Goal: Task Accomplishment & Management: Use online tool/utility

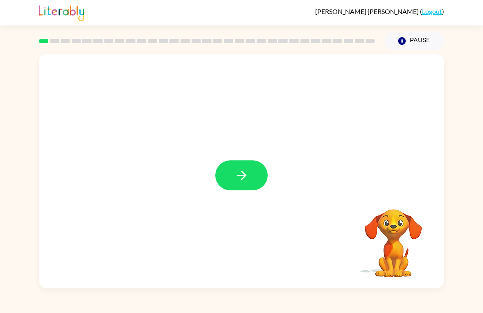
click at [244, 176] on icon "button" at bounding box center [242, 175] width 14 height 14
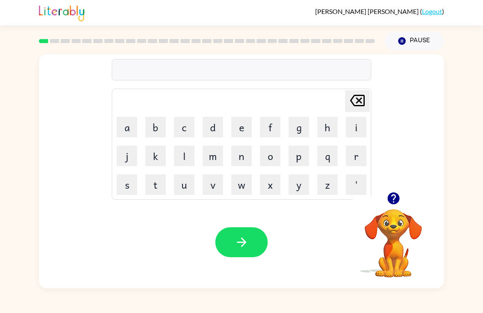
click at [249, 185] on button "w" at bounding box center [241, 184] width 20 height 20
click at [130, 132] on button "a" at bounding box center [127, 127] width 20 height 20
click at [472, 229] on div "wa Delete Delete last character input a b c d e f g h i j k l m n o p q r s t u…" at bounding box center [241, 169] width 483 height 238
click at [324, 151] on button "q" at bounding box center [327, 155] width 20 height 20
click at [236, 248] on icon "button" at bounding box center [242, 242] width 14 height 14
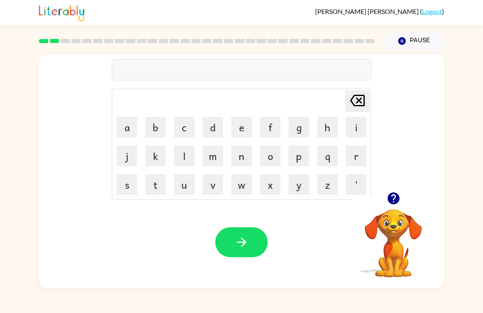
click at [299, 156] on button "p" at bounding box center [299, 155] width 20 height 20
click at [270, 154] on button "o" at bounding box center [270, 155] width 20 height 20
click at [250, 240] on button "button" at bounding box center [241, 242] width 52 height 30
click at [221, 157] on button "m" at bounding box center [213, 155] width 20 height 20
click at [124, 130] on button "a" at bounding box center [127, 127] width 20 height 20
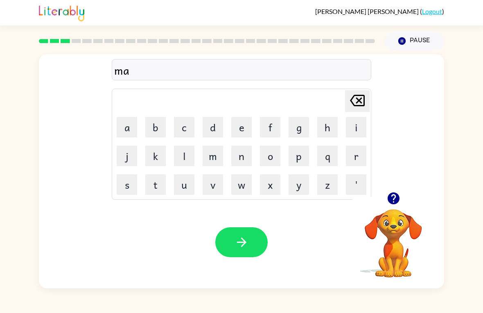
click at [211, 136] on button "d" at bounding box center [213, 127] width 20 height 20
click at [238, 250] on button "button" at bounding box center [241, 242] width 52 height 30
click at [186, 126] on button "c" at bounding box center [184, 127] width 20 height 20
click at [155, 159] on button "k" at bounding box center [155, 155] width 20 height 20
click at [279, 163] on button "o" at bounding box center [270, 155] width 20 height 20
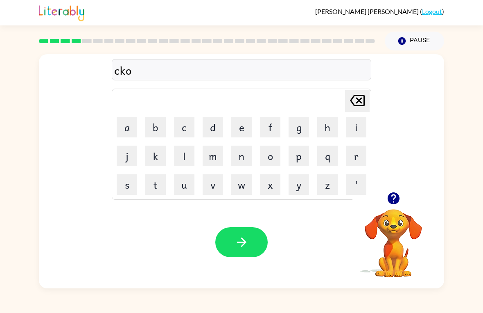
click at [296, 156] on button "p" at bounding box center [299, 155] width 20 height 20
click at [245, 234] on button "button" at bounding box center [241, 242] width 52 height 30
click at [274, 129] on button "f" at bounding box center [270, 127] width 20 height 20
click at [186, 164] on button "l" at bounding box center [184, 155] width 20 height 20
click at [358, 129] on button "i" at bounding box center [356, 127] width 20 height 20
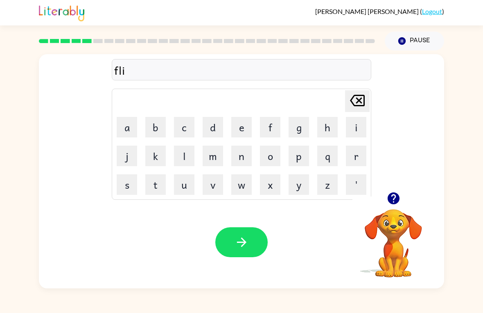
click at [156, 157] on button "k" at bounding box center [155, 155] width 20 height 20
click at [241, 235] on button "button" at bounding box center [241, 242] width 52 height 30
click at [127, 128] on button "a" at bounding box center [127, 127] width 20 height 20
click at [217, 152] on button "m" at bounding box center [213, 155] width 20 height 20
click at [234, 229] on button "button" at bounding box center [241, 242] width 52 height 30
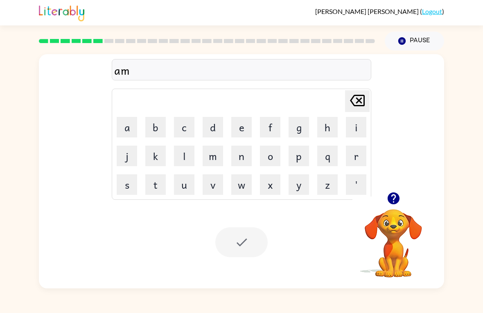
click at [235, 246] on div at bounding box center [241, 242] width 52 height 30
click at [239, 250] on div at bounding box center [241, 242] width 52 height 30
click at [239, 244] on div at bounding box center [241, 242] width 52 height 30
click at [128, 127] on button "a" at bounding box center [127, 127] width 20 height 20
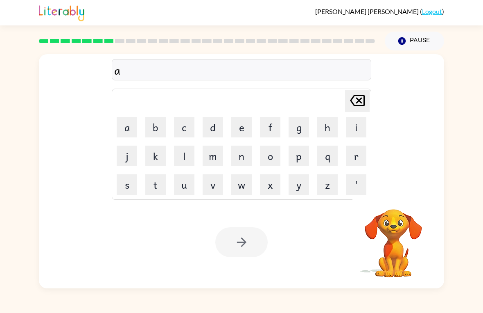
click at [214, 154] on button "m" at bounding box center [213, 155] width 20 height 20
click at [254, 231] on div at bounding box center [241, 242] width 52 height 30
click at [416, 45] on button "Pause Pause" at bounding box center [414, 41] width 59 height 19
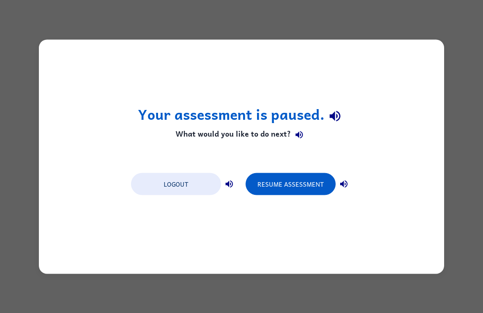
click at [301, 186] on button "Resume Assessment" at bounding box center [291, 183] width 90 height 22
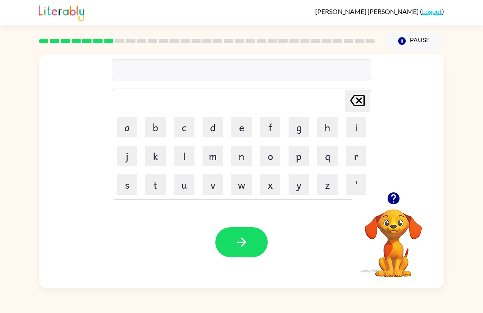
click at [126, 186] on button "s" at bounding box center [127, 184] width 20 height 20
click at [301, 125] on button "g" at bounding box center [299, 127] width 20 height 20
click at [354, 127] on button "i" at bounding box center [356, 127] width 20 height 20
click at [157, 127] on button "b" at bounding box center [155, 127] width 20 height 20
click at [178, 165] on button "l" at bounding box center [184, 155] width 20 height 20
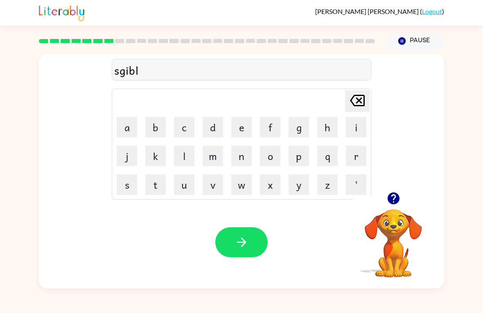
click at [116, 196] on td "s" at bounding box center [127, 184] width 28 height 28
click at [123, 194] on button "s" at bounding box center [127, 184] width 20 height 20
click at [254, 241] on button "button" at bounding box center [241, 242] width 52 height 30
click at [235, 185] on button "w" at bounding box center [241, 184] width 20 height 20
click at [354, 121] on button "i" at bounding box center [356, 127] width 20 height 20
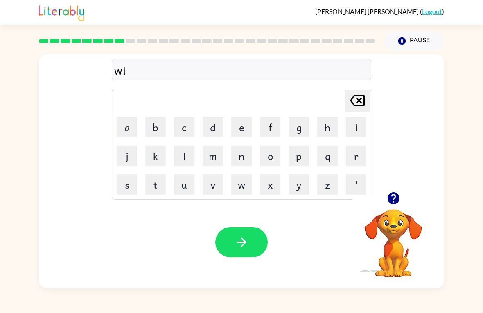
click at [123, 130] on button "a" at bounding box center [127, 127] width 20 height 20
click at [132, 191] on button "s" at bounding box center [127, 184] width 20 height 20
click at [336, 125] on button "h" at bounding box center [327, 127] width 20 height 20
click at [245, 247] on icon "button" at bounding box center [242, 242] width 14 height 14
click at [156, 161] on button "k" at bounding box center [155, 155] width 20 height 20
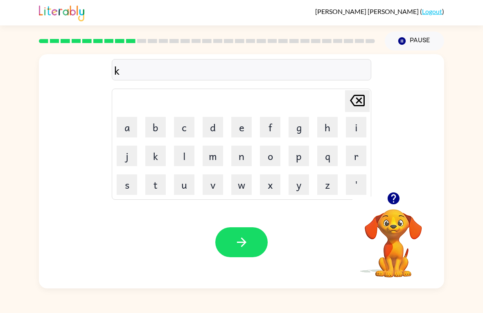
click at [238, 194] on button "w" at bounding box center [241, 184] width 20 height 20
click at [361, 125] on button "i" at bounding box center [356, 127] width 20 height 20
click at [194, 150] on button "l" at bounding box center [184, 155] width 20 height 20
click at [247, 256] on button "button" at bounding box center [241, 242] width 52 height 30
click at [153, 185] on button "t" at bounding box center [155, 184] width 20 height 20
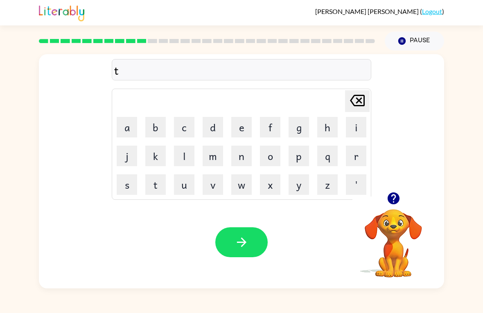
click at [336, 127] on button "h" at bounding box center [327, 127] width 20 height 20
click at [365, 125] on button "i" at bounding box center [356, 127] width 20 height 20
click at [188, 156] on button "l" at bounding box center [184, 155] width 20 height 20
click at [246, 241] on icon "button" at bounding box center [242, 242] width 14 height 14
click at [122, 187] on button "s" at bounding box center [127, 184] width 20 height 20
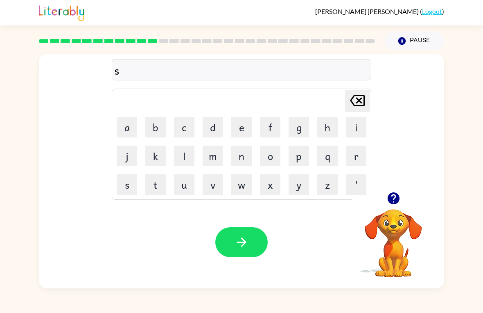
click at [213, 157] on button "m" at bounding box center [213, 155] width 20 height 20
click at [272, 159] on button "o" at bounding box center [270, 155] width 20 height 20
click at [155, 163] on button "k" at bounding box center [155, 155] width 20 height 20
click at [242, 230] on button "button" at bounding box center [241, 242] width 52 height 30
click at [215, 159] on button "m" at bounding box center [213, 155] width 20 height 20
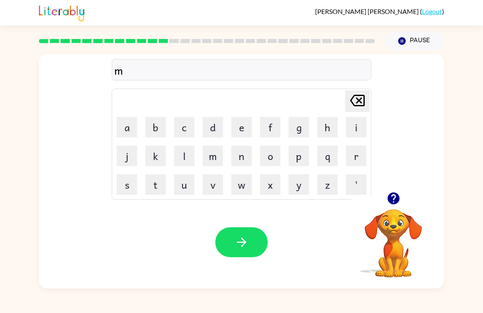
click at [125, 192] on button "s" at bounding box center [127, 184] width 20 height 20
click at [156, 194] on button "t" at bounding box center [155, 184] width 20 height 20
click at [129, 128] on button "a" at bounding box center [127, 127] width 20 height 20
click at [162, 155] on button "k" at bounding box center [155, 155] width 20 height 20
click at [233, 257] on button "button" at bounding box center [241, 242] width 52 height 30
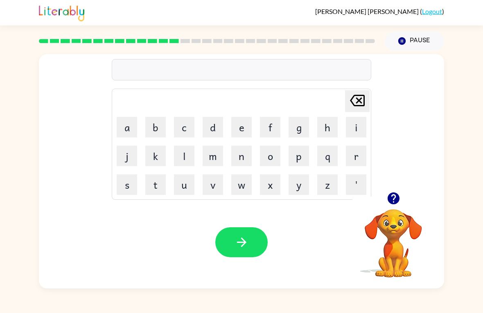
click at [337, 127] on button "h" at bounding box center [327, 127] width 20 height 20
click at [178, 156] on button "l" at bounding box center [184, 155] width 20 height 20
click at [303, 161] on button "p" at bounding box center [299, 155] width 20 height 20
click at [184, 154] on button "l" at bounding box center [184, 155] width 20 height 20
click at [360, 125] on button "i" at bounding box center [356, 127] width 20 height 20
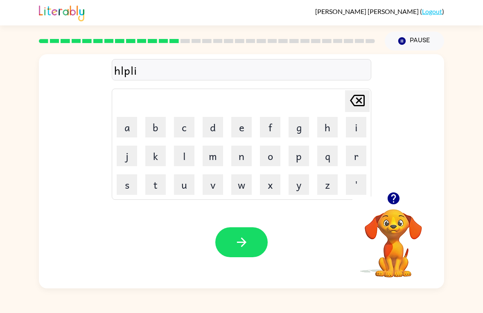
click at [122, 187] on button "s" at bounding box center [127, 184] width 20 height 20
click at [236, 233] on button "button" at bounding box center [241, 242] width 52 height 30
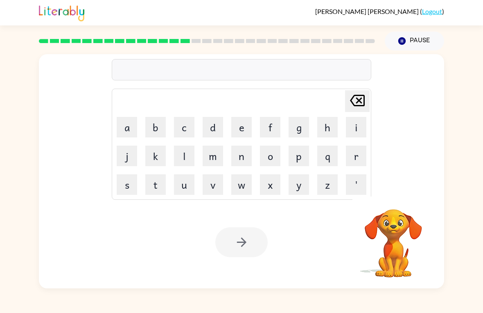
click at [125, 187] on button "s" at bounding box center [127, 184] width 20 height 20
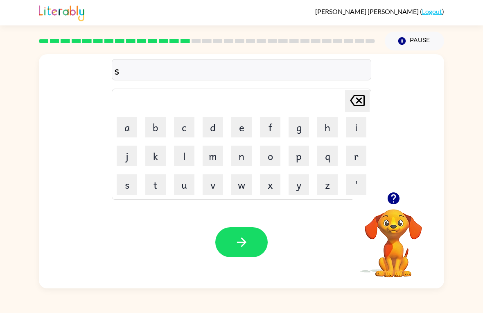
click at [153, 192] on button "t" at bounding box center [155, 184] width 20 height 20
click at [270, 157] on button "o" at bounding box center [270, 155] width 20 height 20
click at [215, 124] on button "d" at bounding box center [213, 127] width 20 height 20
click at [365, 126] on button "i" at bounding box center [356, 127] width 20 height 20
click at [151, 186] on button "t" at bounding box center [155, 184] width 20 height 20
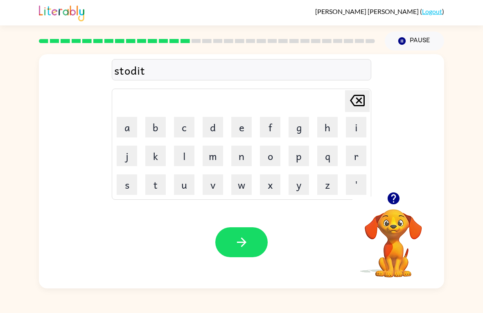
click at [239, 223] on div "Your browser must support playing .mp4 files to use Literably. Please try using…" at bounding box center [242, 242] width 406 height 92
click at [254, 240] on button "button" at bounding box center [241, 242] width 52 height 30
click at [254, 239] on div at bounding box center [241, 242] width 52 height 30
click at [242, 239] on div at bounding box center [241, 242] width 52 height 30
click at [125, 185] on button "s" at bounding box center [127, 184] width 20 height 20
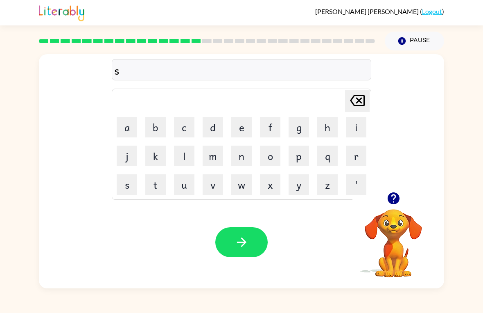
click at [154, 187] on button "t" at bounding box center [155, 184] width 20 height 20
click at [363, 157] on button "r" at bounding box center [356, 155] width 20 height 20
click at [155, 155] on button "k" at bounding box center [155, 155] width 20 height 20
click at [256, 241] on button "button" at bounding box center [241, 242] width 52 height 30
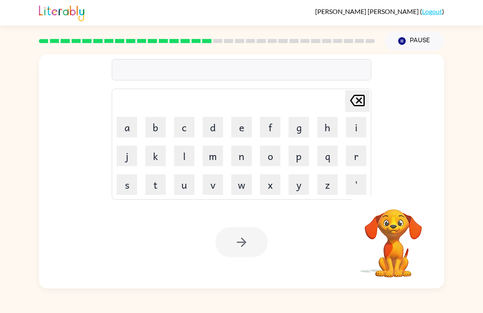
click at [247, 246] on div at bounding box center [241, 242] width 52 height 30
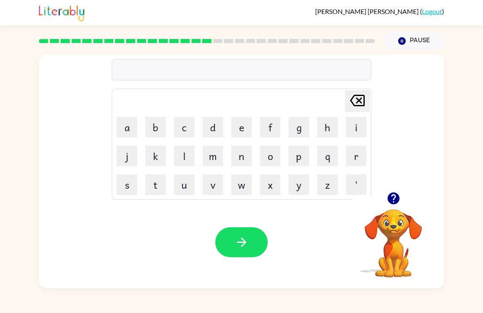
click at [179, 158] on button "l" at bounding box center [184, 155] width 20 height 20
click at [347, 123] on button "i" at bounding box center [356, 127] width 20 height 20
click at [155, 186] on button "t" at bounding box center [155, 184] width 20 height 20
click at [236, 242] on icon "button" at bounding box center [242, 242] width 14 height 14
click at [118, 184] on button "s" at bounding box center [127, 184] width 20 height 20
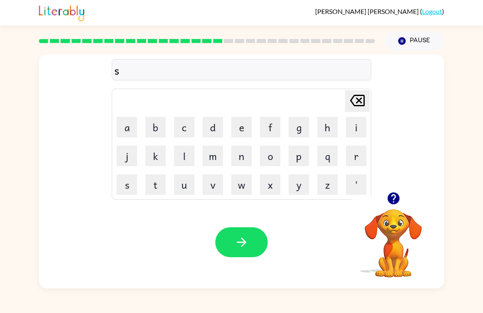
click at [239, 185] on button "w" at bounding box center [241, 184] width 20 height 20
click at [274, 130] on button "f" at bounding box center [270, 127] width 20 height 20
click at [156, 188] on button "t" at bounding box center [155, 184] width 20 height 20
click at [248, 243] on icon "button" at bounding box center [242, 242] width 14 height 14
click at [334, 125] on button "h" at bounding box center [327, 127] width 20 height 20
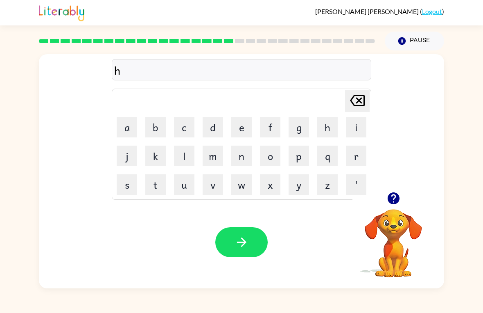
click at [362, 152] on button "r" at bounding box center [356, 155] width 20 height 20
click at [242, 245] on icon "button" at bounding box center [241, 241] width 9 height 9
click at [242, 245] on div at bounding box center [241, 242] width 52 height 30
click at [247, 249] on div at bounding box center [241, 242] width 52 height 30
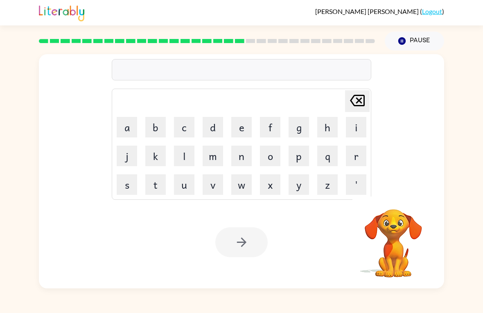
click at [246, 248] on div at bounding box center [241, 242] width 52 height 30
click at [245, 248] on div at bounding box center [241, 242] width 52 height 30
click at [254, 250] on div at bounding box center [241, 242] width 52 height 30
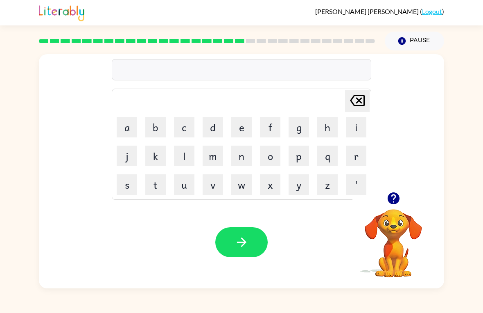
click at [301, 134] on button "g" at bounding box center [299, 127] width 20 height 20
click at [265, 159] on button "o" at bounding box center [270, 155] width 20 height 20
click at [213, 122] on button "d" at bounding box center [213, 127] width 20 height 20
click at [229, 232] on button "button" at bounding box center [241, 242] width 52 height 30
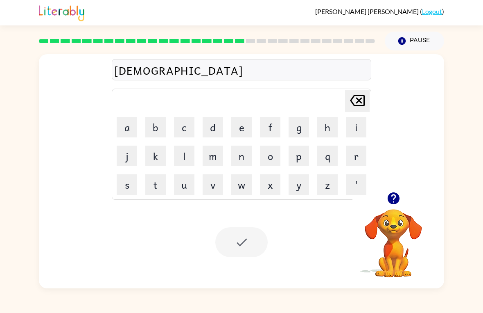
click at [482, 265] on div "god Delete Delete last character input a b c d e f g h i j k l m n o p q r s t …" at bounding box center [241, 169] width 483 height 238
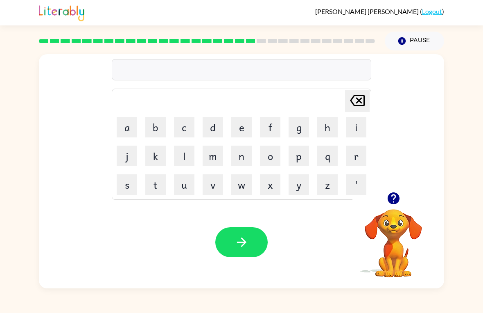
click at [156, 134] on button "b" at bounding box center [155, 127] width 20 height 20
click at [263, 159] on button "o" at bounding box center [270, 155] width 20 height 20
click at [268, 184] on button "x" at bounding box center [270, 184] width 20 height 20
click at [358, 124] on button "i" at bounding box center [356, 127] width 20 height 20
click at [120, 193] on button "s" at bounding box center [127, 184] width 20 height 20
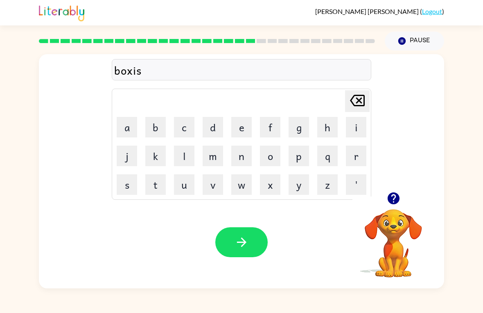
click at [237, 249] on icon "button" at bounding box center [242, 242] width 14 height 14
click at [152, 134] on button "b" at bounding box center [155, 127] width 20 height 20
click at [358, 131] on button "i" at bounding box center [356, 127] width 20 height 20
click at [212, 190] on button "v" at bounding box center [213, 184] width 20 height 20
click at [232, 240] on button "button" at bounding box center [241, 242] width 52 height 30
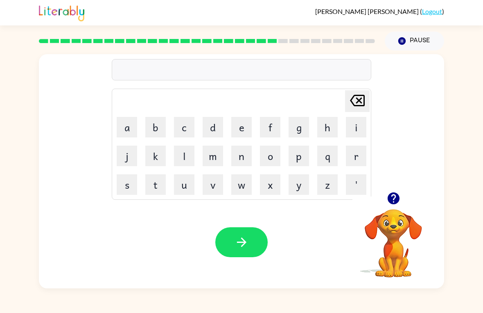
click at [355, 161] on button "r" at bounding box center [356, 155] width 20 height 20
click at [276, 160] on button "o" at bounding box center [270, 155] width 20 height 20
click at [154, 188] on button "t" at bounding box center [155, 184] width 20 height 20
click at [248, 186] on button "w" at bounding box center [241, 184] width 20 height 20
click at [130, 131] on button "a" at bounding box center [127, 127] width 20 height 20
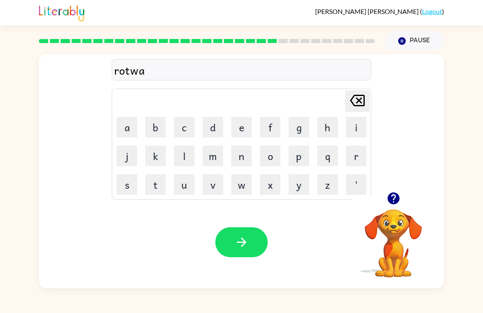
click at [298, 189] on button "y" at bounding box center [299, 184] width 20 height 20
click at [241, 239] on icon "button" at bounding box center [242, 242] width 14 height 14
click at [130, 188] on button "s" at bounding box center [127, 184] width 20 height 20
click at [330, 126] on button "h" at bounding box center [327, 127] width 20 height 20
click at [358, 125] on button "i" at bounding box center [356, 127] width 20 height 20
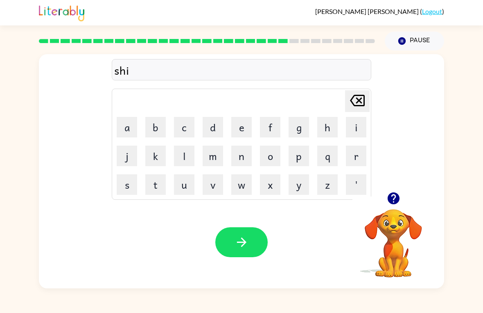
click at [208, 193] on button "v" at bounding box center [213, 184] width 20 height 20
click at [357, 155] on button "r" at bounding box center [356, 155] width 20 height 20
click at [230, 220] on div "Your browser must support playing .mp4 files to use Literably. Please try using…" at bounding box center [242, 242] width 406 height 92
click at [251, 255] on button "button" at bounding box center [241, 242] width 52 height 30
click at [229, 244] on div at bounding box center [241, 242] width 52 height 30
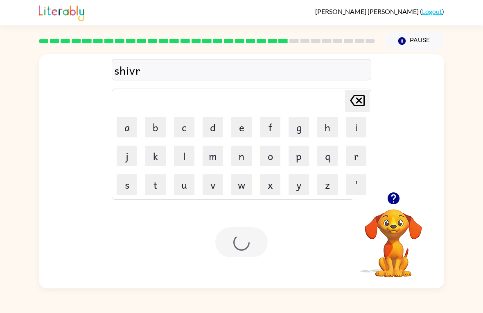
click at [248, 247] on div at bounding box center [241, 242] width 52 height 30
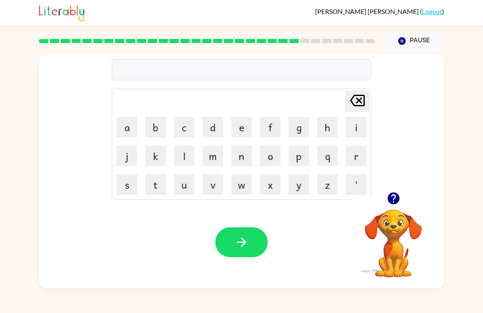
click at [122, 187] on button "s" at bounding box center [127, 184] width 20 height 20
click at [330, 124] on button "h" at bounding box center [327, 127] width 20 height 20
click at [126, 129] on button "a" at bounding box center [127, 127] width 20 height 20
click at [147, 158] on button "k" at bounding box center [155, 155] width 20 height 20
click at [227, 257] on button "button" at bounding box center [241, 242] width 52 height 30
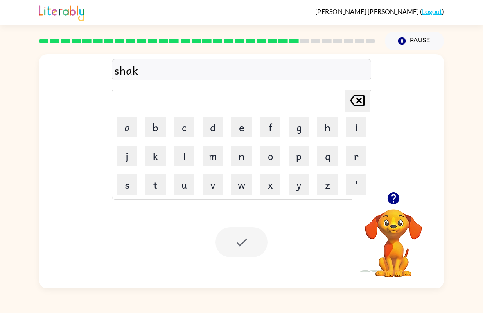
click at [258, 257] on div "Your browser must support playing .mp4 files to use Literably. Please try using…" at bounding box center [242, 242] width 406 height 92
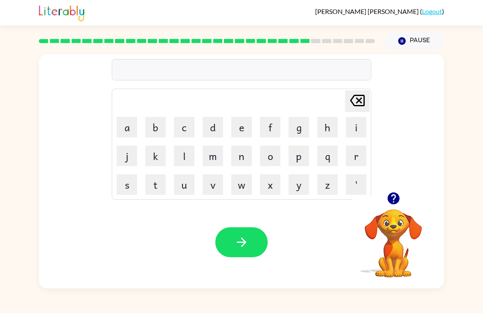
click at [131, 190] on button "s" at bounding box center [127, 184] width 20 height 20
click at [128, 132] on button "a" at bounding box center [127, 127] width 20 height 20
click at [240, 160] on button "n" at bounding box center [241, 155] width 20 height 20
click at [186, 154] on button "l" at bounding box center [184, 155] width 20 height 20
click at [354, 122] on button "i" at bounding box center [356, 127] width 20 height 20
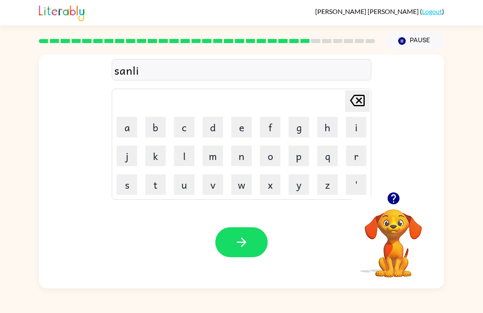
click at [159, 190] on button "t" at bounding box center [155, 184] width 20 height 20
click at [251, 256] on button "button" at bounding box center [241, 242] width 52 height 30
click at [360, 160] on button "r" at bounding box center [356, 155] width 20 height 20
click at [133, 125] on button "a" at bounding box center [127, 127] width 20 height 20
click at [155, 150] on button "k" at bounding box center [155, 155] width 20 height 20
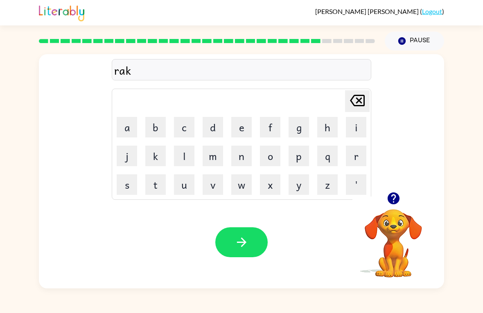
click at [257, 230] on button "button" at bounding box center [241, 242] width 52 height 30
click at [257, 230] on div at bounding box center [241, 242] width 52 height 30
click at [245, 240] on div at bounding box center [241, 242] width 52 height 30
click at [156, 134] on button "b" at bounding box center [155, 127] width 20 height 20
click at [247, 128] on button "e" at bounding box center [241, 127] width 20 height 20
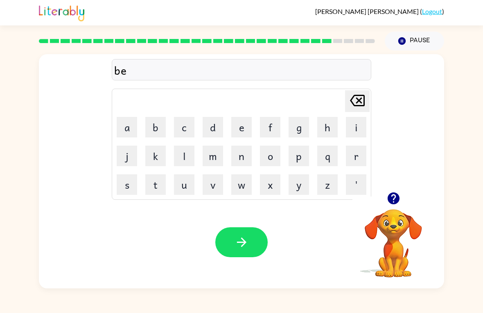
click at [214, 125] on button "d" at bounding box center [213, 127] width 20 height 20
click at [233, 243] on button "button" at bounding box center [241, 242] width 52 height 30
click at [160, 190] on button "t" at bounding box center [155, 184] width 20 height 20
click at [334, 128] on button "h" at bounding box center [327, 127] width 20 height 20
click at [122, 125] on button "a" at bounding box center [127, 127] width 20 height 20
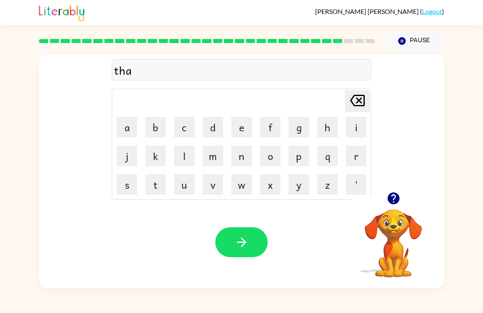
click at [159, 182] on button "t" at bounding box center [155, 184] width 20 height 20
click at [245, 238] on icon "button" at bounding box center [242, 242] width 14 height 14
click at [245, 238] on div at bounding box center [241, 242] width 52 height 30
click at [245, 240] on div at bounding box center [241, 242] width 52 height 30
click at [246, 258] on div "Your browser must support playing .mp4 files to use Literably. Please try using…" at bounding box center [242, 242] width 406 height 92
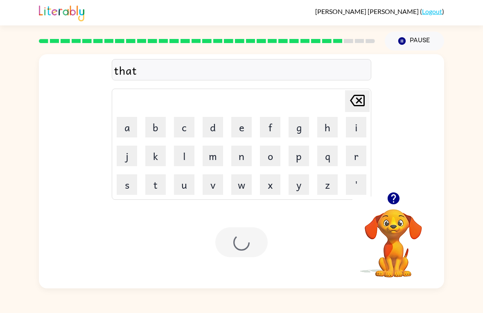
click at [234, 240] on div at bounding box center [241, 242] width 52 height 30
click at [236, 247] on div at bounding box center [241, 242] width 52 height 30
click at [251, 247] on div at bounding box center [241, 242] width 52 height 30
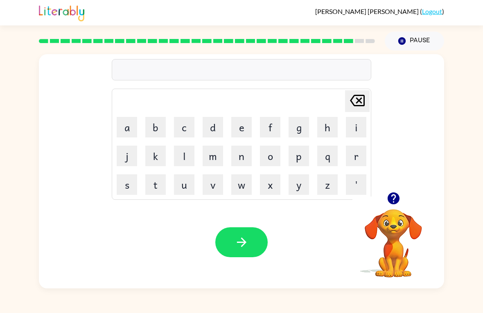
click at [127, 185] on button "s" at bounding box center [127, 184] width 20 height 20
click at [354, 128] on button "i" at bounding box center [356, 127] width 20 height 20
click at [155, 159] on button "k" at bounding box center [155, 155] width 20 height 20
click at [234, 242] on button "button" at bounding box center [241, 242] width 52 height 30
click at [233, 241] on div at bounding box center [241, 242] width 52 height 30
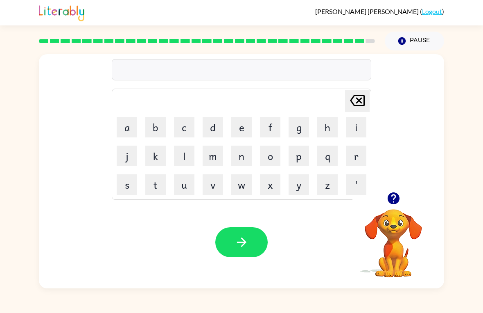
click at [359, 154] on button "r" at bounding box center [356, 155] width 20 height 20
click at [270, 157] on button "o" at bounding box center [270, 155] width 20 height 20
click at [181, 157] on button "l" at bounding box center [184, 155] width 20 height 20
click at [237, 238] on icon "button" at bounding box center [242, 242] width 14 height 14
click at [236, 238] on div at bounding box center [241, 242] width 52 height 30
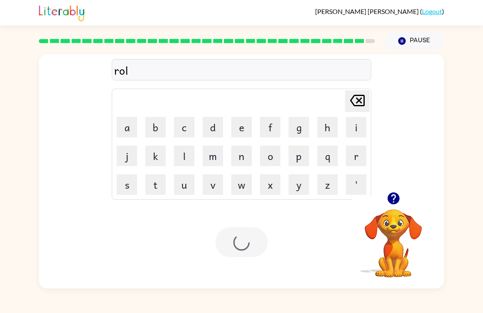
click at [247, 250] on div at bounding box center [241, 242] width 52 height 30
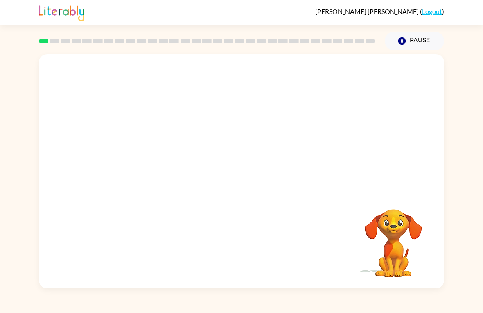
click at [415, 38] on button "Pause Pause" at bounding box center [414, 41] width 59 height 19
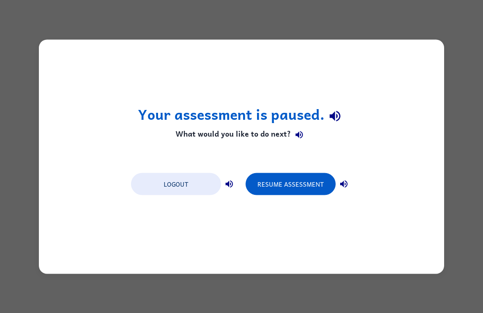
click at [299, 184] on button "Resume Assessment" at bounding box center [291, 183] width 90 height 22
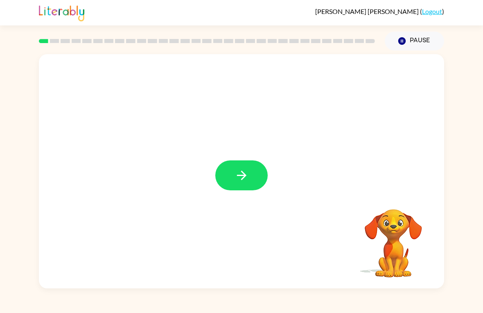
click at [238, 196] on div at bounding box center [242, 171] width 406 height 234
click at [238, 184] on button "button" at bounding box center [241, 175] width 52 height 30
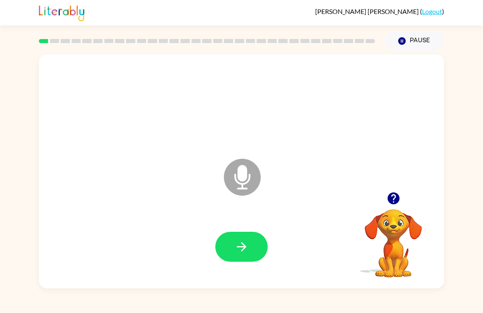
click at [264, 256] on button "button" at bounding box center [241, 246] width 52 height 30
click at [232, 240] on button "button" at bounding box center [241, 246] width 52 height 30
click at [235, 248] on icon "button" at bounding box center [242, 246] width 14 height 14
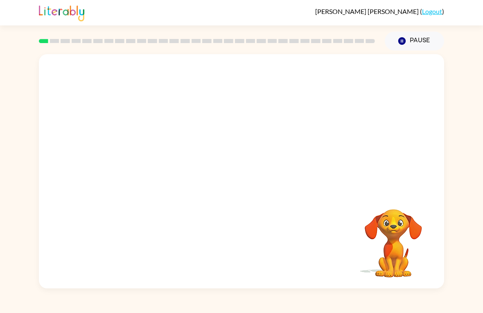
click at [430, 11] on link "Logout" at bounding box center [432, 11] width 20 height 8
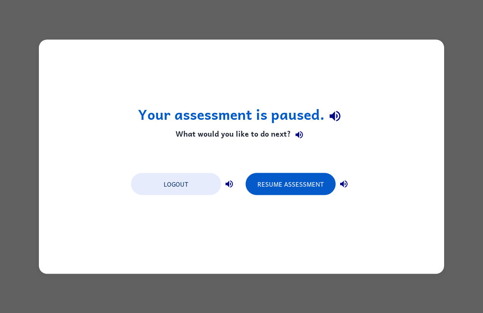
click at [186, 184] on button "Logout" at bounding box center [176, 183] width 90 height 22
click at [187, 200] on div "Your assessment is paused. What would you like to do next? Logout Resume Assess…" at bounding box center [242, 156] width 406 height 234
click at [191, 181] on button "Logout" at bounding box center [176, 183] width 90 height 22
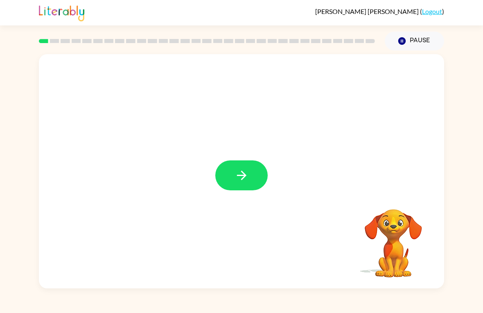
click at [245, 170] on icon "button" at bounding box center [242, 175] width 14 height 14
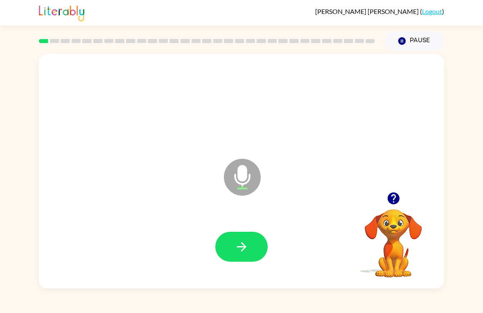
click at [236, 243] on icon "button" at bounding box center [242, 246] width 14 height 14
click at [242, 247] on icon "button" at bounding box center [241, 246] width 9 height 9
click at [246, 261] on button "button" at bounding box center [241, 246] width 52 height 30
click at [247, 252] on icon "button" at bounding box center [242, 246] width 14 height 14
click at [235, 252] on icon "button" at bounding box center [242, 246] width 14 height 14
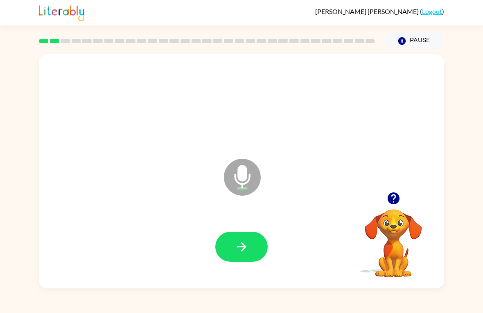
click at [222, 250] on button "button" at bounding box center [241, 246] width 52 height 30
click at [247, 248] on icon "button" at bounding box center [242, 246] width 14 height 14
click at [246, 240] on icon "button" at bounding box center [242, 246] width 14 height 14
click at [260, 253] on button "button" at bounding box center [241, 246] width 52 height 30
click at [247, 238] on button "button" at bounding box center [241, 246] width 52 height 30
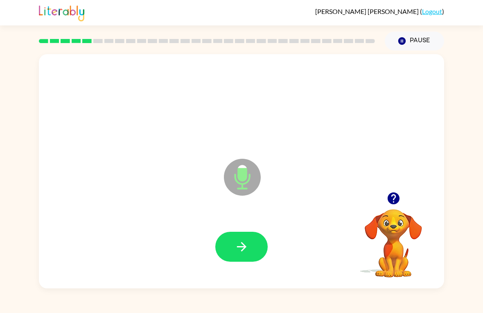
click at [263, 242] on button "button" at bounding box center [241, 246] width 52 height 30
click at [242, 238] on button "button" at bounding box center [241, 246] width 52 height 30
click at [245, 246] on icon "button" at bounding box center [241, 246] width 9 height 9
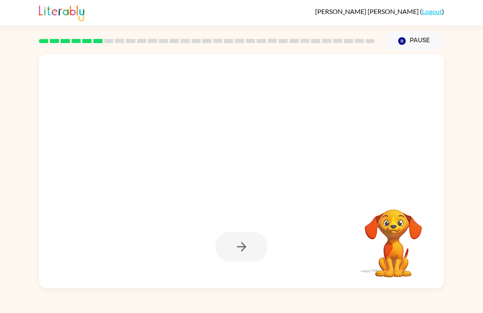
click at [458, 115] on div "Your browser must support playing .mp4 files to use Literably. Please try using…" at bounding box center [241, 169] width 483 height 238
click at [16, 100] on div "Your browser must support playing .mp4 files to use Literably. Please try using…" at bounding box center [241, 169] width 483 height 238
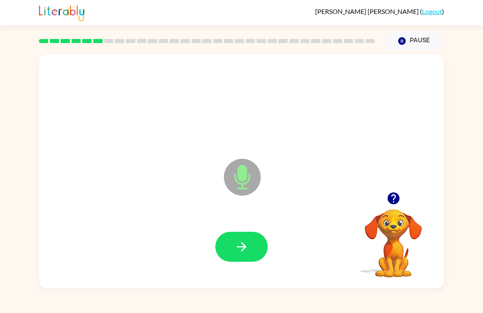
click at [242, 244] on icon "button" at bounding box center [242, 246] width 14 height 14
click at [244, 247] on icon "button" at bounding box center [242, 246] width 14 height 14
click at [245, 232] on button "button" at bounding box center [241, 246] width 52 height 30
click at [245, 248] on icon "button" at bounding box center [241, 246] width 9 height 9
click at [249, 242] on button "button" at bounding box center [241, 246] width 52 height 30
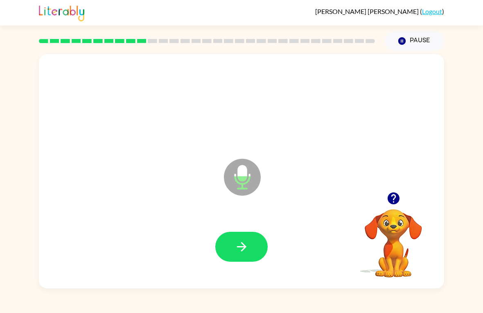
click at [248, 251] on icon "button" at bounding box center [242, 246] width 14 height 14
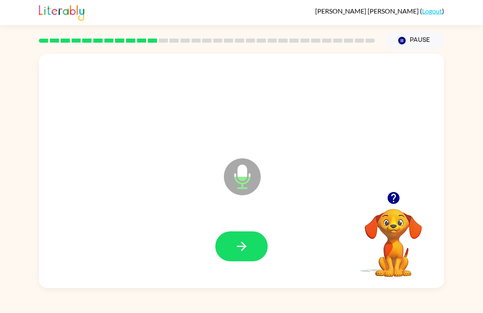
click at [254, 243] on button "button" at bounding box center [241, 246] width 52 height 30
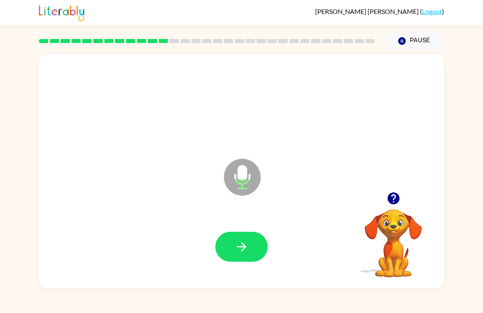
click at [240, 249] on icon "button" at bounding box center [242, 246] width 14 height 14
click at [422, 227] on video "Your browser must support playing .mp4 files to use Literably. Please try using…" at bounding box center [394, 237] width 82 height 82
click at [377, 202] on div at bounding box center [394, 198] width 82 height 21
click at [394, 198] on icon "button" at bounding box center [394, 198] width 14 height 14
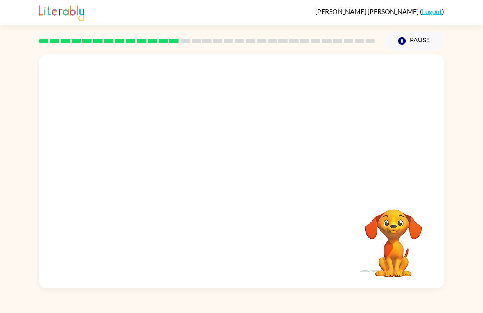
click at [436, 7] on link "Logout" at bounding box center [432, 11] width 20 height 8
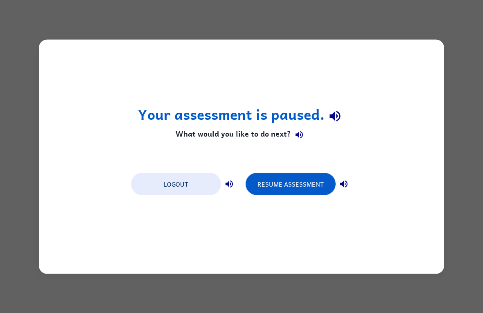
click at [304, 180] on button "Resume Assessment" at bounding box center [291, 183] width 90 height 22
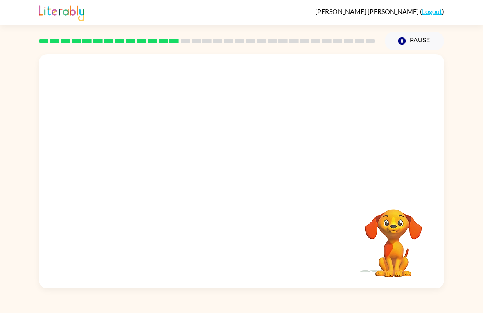
click at [409, 41] on button "Pause Pause" at bounding box center [414, 41] width 59 height 19
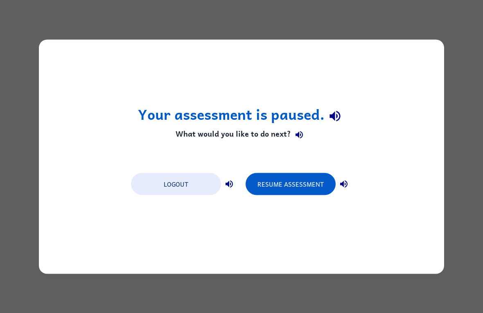
click at [192, 184] on button "Logout" at bounding box center [176, 183] width 90 height 22
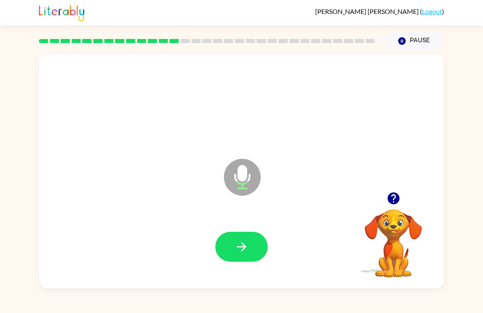
click at [247, 245] on icon "button" at bounding box center [242, 246] width 14 height 14
click at [247, 250] on icon "button" at bounding box center [242, 246] width 14 height 14
click at [247, 254] on icon "button" at bounding box center [242, 246] width 14 height 14
click at [256, 247] on button "button" at bounding box center [241, 246] width 52 height 30
click at [262, 248] on button "button" at bounding box center [241, 246] width 52 height 30
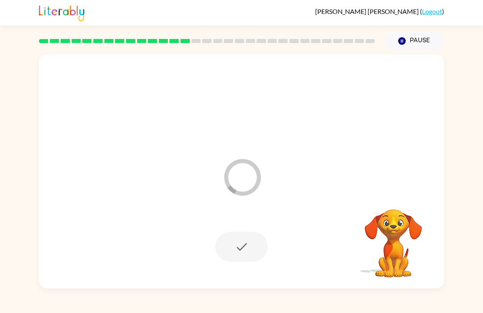
click at [244, 243] on div at bounding box center [241, 246] width 52 height 30
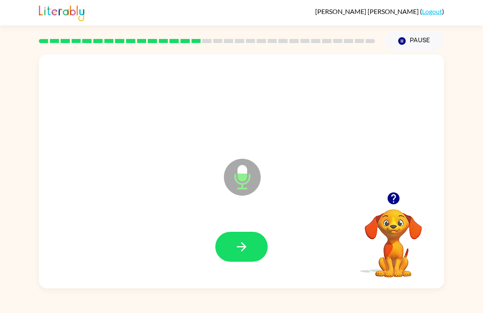
click at [242, 243] on icon "button" at bounding box center [241, 246] width 9 height 9
click at [245, 239] on icon "button" at bounding box center [242, 246] width 14 height 14
click at [233, 240] on button "button" at bounding box center [241, 246] width 52 height 30
click at [246, 245] on icon "button" at bounding box center [242, 246] width 14 height 14
click at [251, 244] on button "button" at bounding box center [241, 246] width 52 height 30
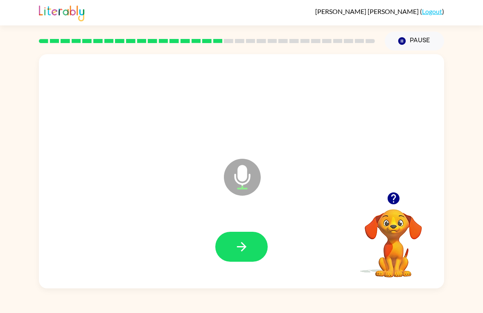
click at [255, 256] on button "button" at bounding box center [241, 246] width 52 height 30
click at [260, 247] on button "button" at bounding box center [241, 246] width 52 height 30
click at [241, 260] on button "button" at bounding box center [241, 246] width 52 height 30
click at [244, 256] on button "button" at bounding box center [241, 246] width 52 height 30
click at [239, 244] on icon "button" at bounding box center [242, 246] width 14 height 14
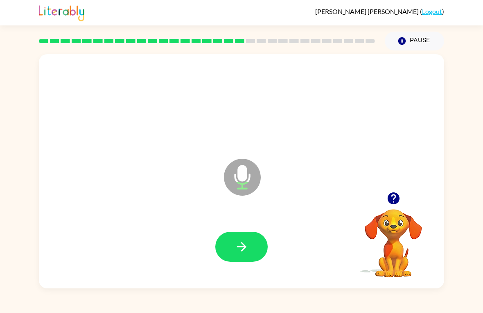
click at [223, 236] on button "button" at bounding box center [241, 246] width 52 height 30
click at [235, 251] on icon "button" at bounding box center [242, 246] width 14 height 14
click at [237, 242] on icon "button" at bounding box center [242, 246] width 14 height 14
click at [254, 251] on button "button" at bounding box center [241, 246] width 52 height 30
click at [243, 252] on icon "button" at bounding box center [242, 246] width 14 height 14
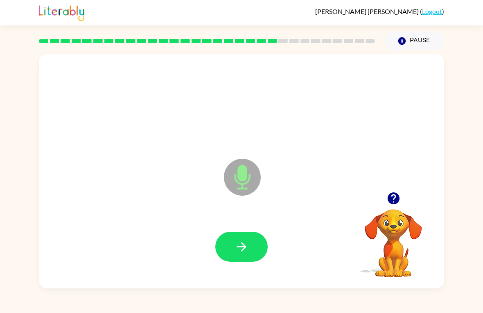
click at [253, 245] on button "button" at bounding box center [241, 246] width 52 height 30
click at [240, 254] on button "button" at bounding box center [241, 246] width 52 height 30
click at [246, 251] on icon "button" at bounding box center [242, 246] width 14 height 14
click at [242, 260] on button "button" at bounding box center [241, 246] width 52 height 30
click at [251, 251] on button "button" at bounding box center [241, 246] width 52 height 30
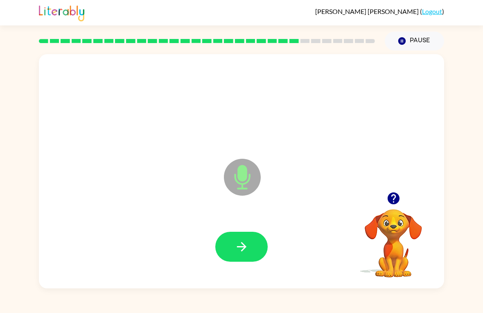
click at [246, 247] on icon "button" at bounding box center [241, 246] width 9 height 9
click at [241, 249] on icon "button" at bounding box center [242, 246] width 14 height 14
click at [240, 242] on icon "button" at bounding box center [242, 246] width 14 height 14
click at [240, 235] on button "button" at bounding box center [241, 246] width 52 height 30
click at [236, 245] on icon "button" at bounding box center [242, 246] width 14 height 14
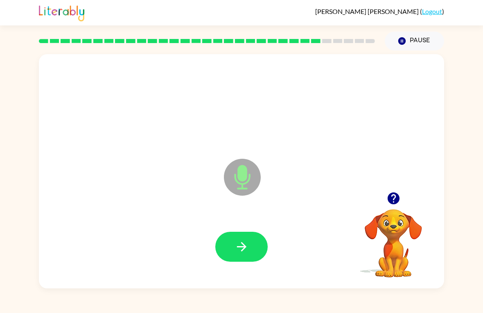
click at [236, 237] on button "button" at bounding box center [241, 246] width 52 height 30
click at [247, 252] on icon "button" at bounding box center [242, 246] width 14 height 14
click at [237, 251] on icon "button" at bounding box center [242, 246] width 14 height 14
click at [244, 247] on icon "button" at bounding box center [241, 246] width 9 height 9
click at [243, 260] on button "button" at bounding box center [241, 246] width 52 height 30
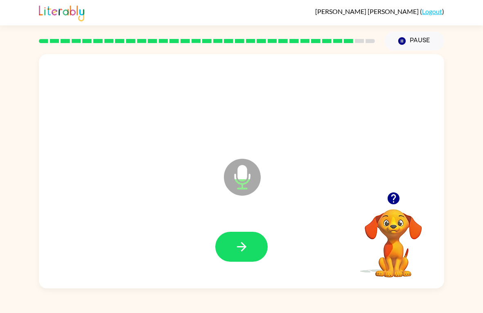
click at [241, 259] on button "button" at bounding box center [241, 246] width 52 height 30
click at [238, 253] on icon "button" at bounding box center [242, 246] width 14 height 14
click at [249, 244] on button "button" at bounding box center [241, 246] width 52 height 30
click at [247, 243] on icon "button" at bounding box center [242, 246] width 14 height 14
